Goal: Task Accomplishment & Management: Manage account settings

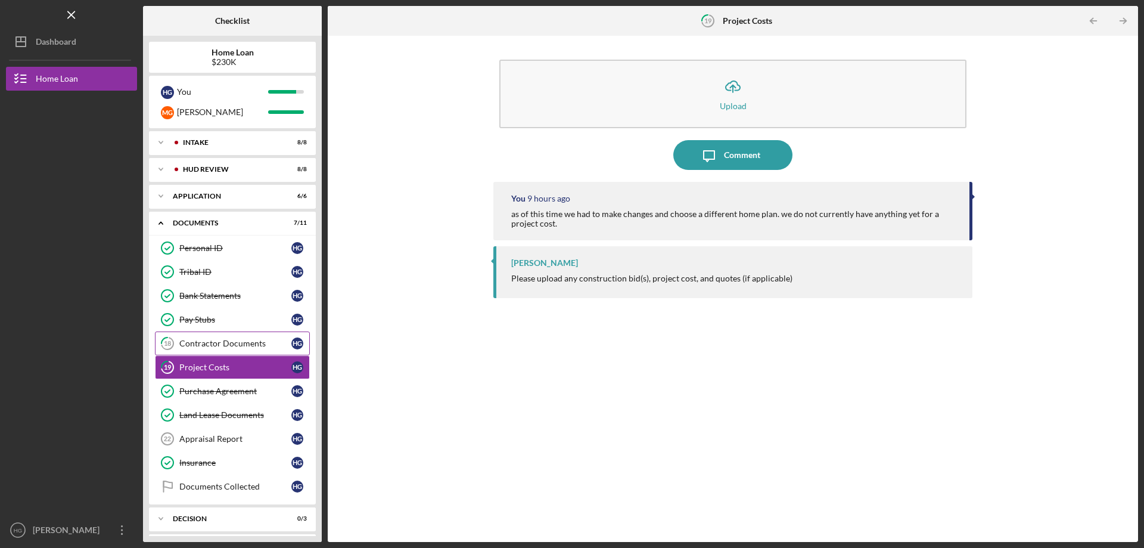
click at [208, 346] on div "Contractor Documents" at bounding box center [235, 343] width 112 height 10
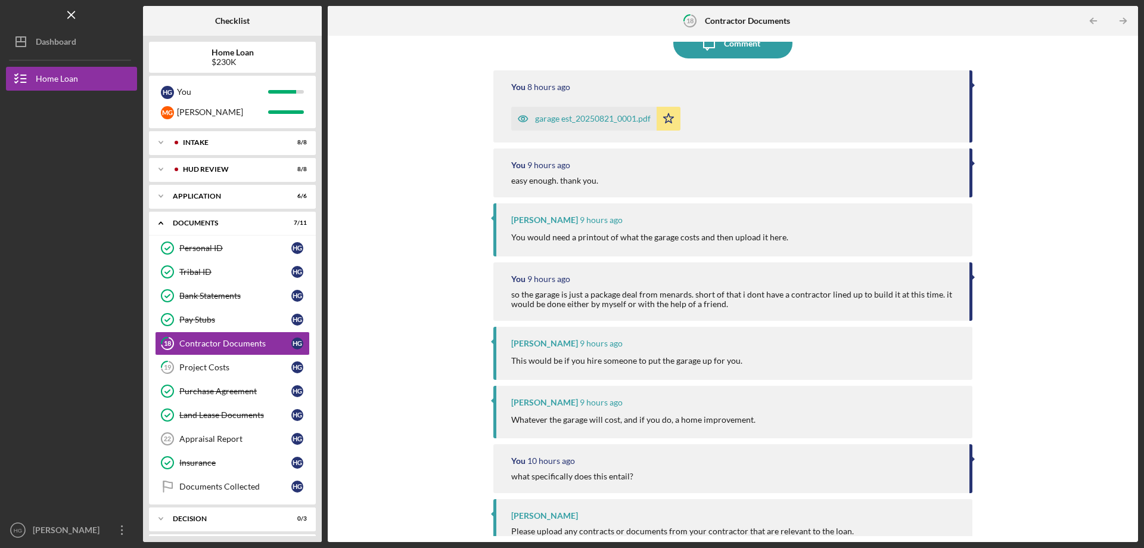
scroll to position [119, 0]
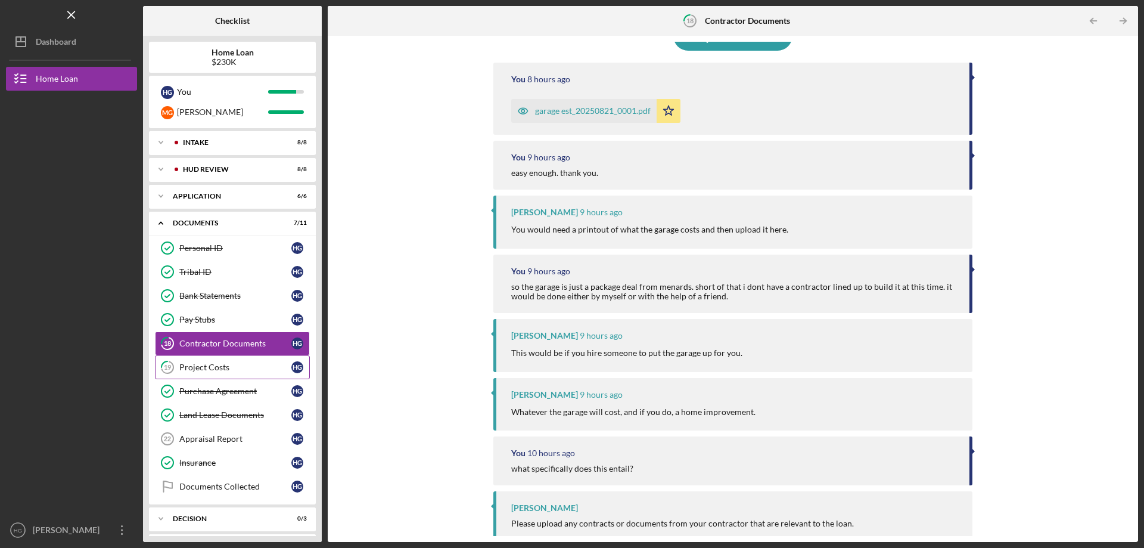
click at [222, 363] on div "Project Costs" at bounding box center [235, 367] width 112 height 10
